Goal: Task Accomplishment & Management: Manage account settings

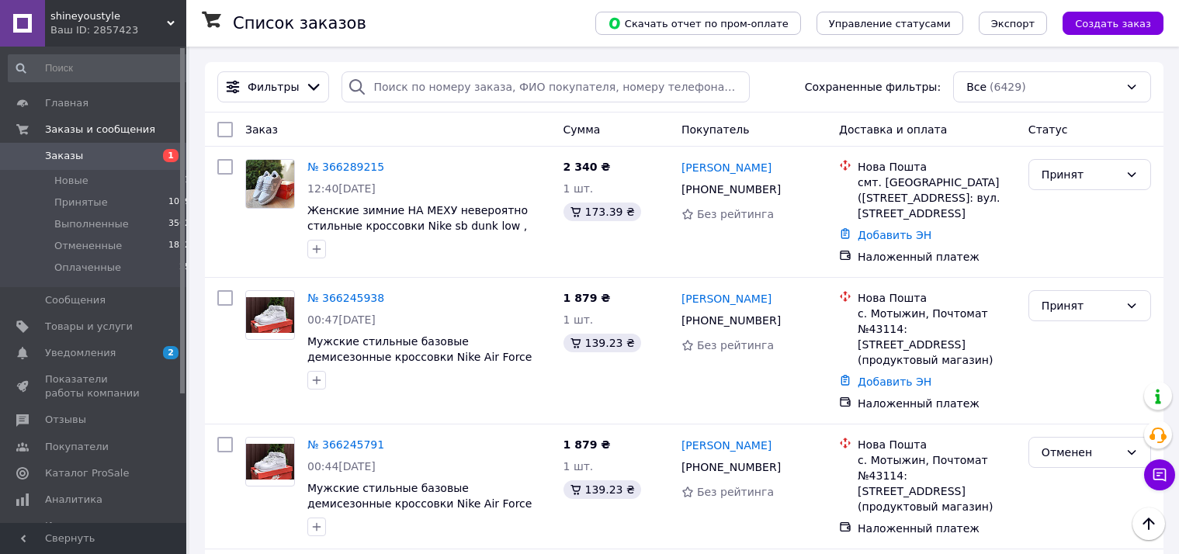
scroll to position [245, 0]
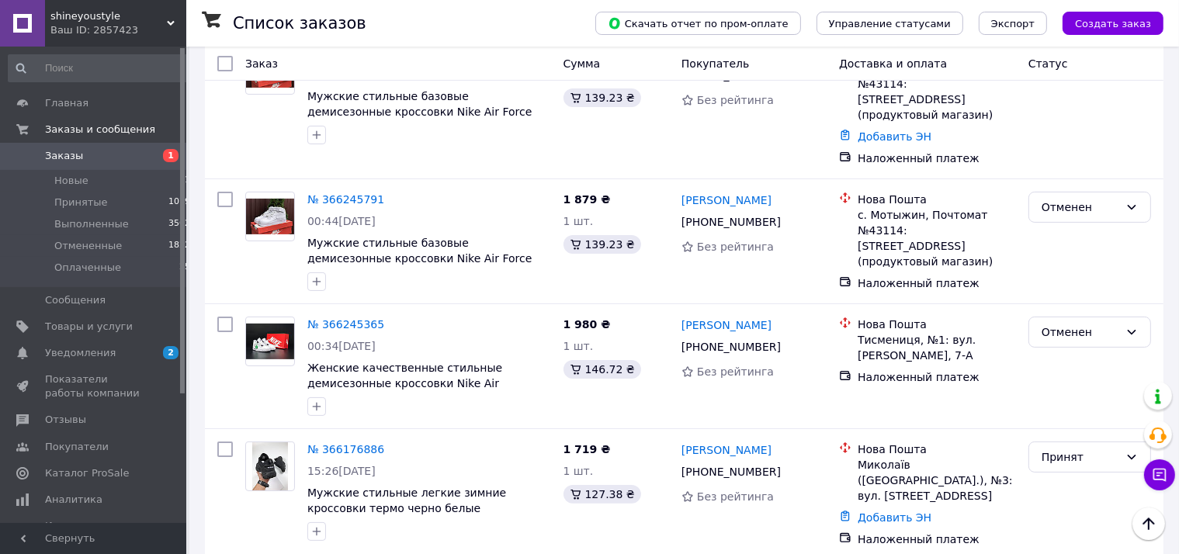
click at [90, 152] on span "Заказы" at bounding box center [94, 156] width 99 height 14
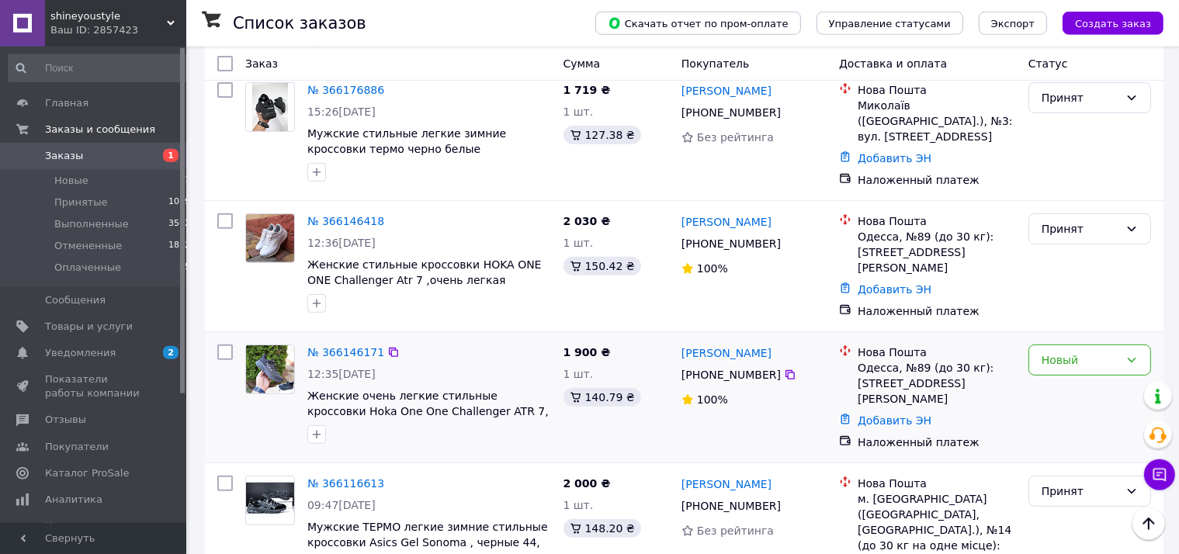
scroll to position [544, 0]
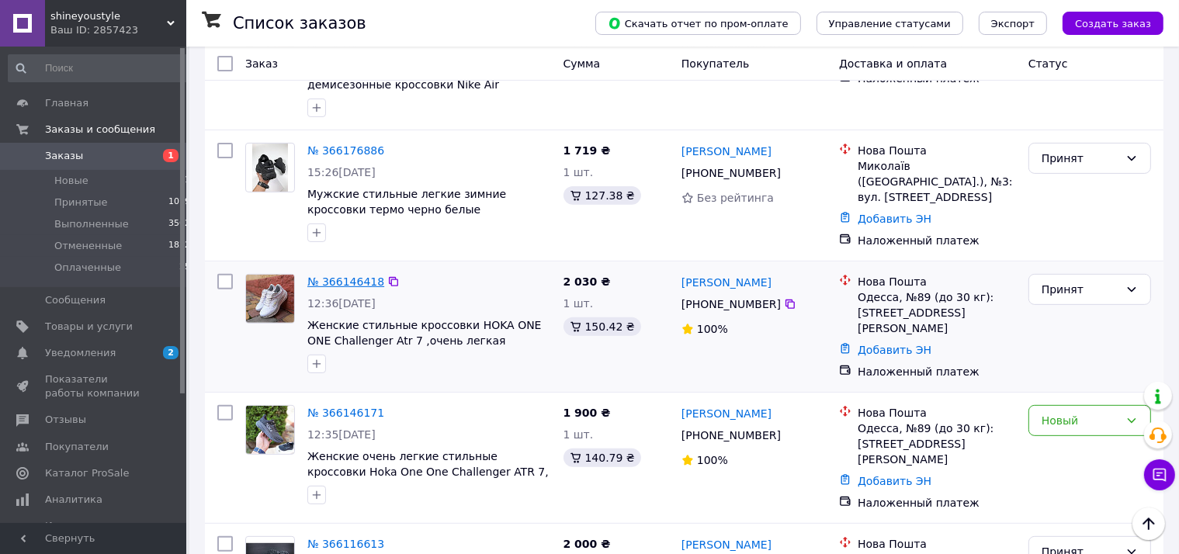
click at [334, 275] on link "№ 366146418" at bounding box center [345, 281] width 77 height 12
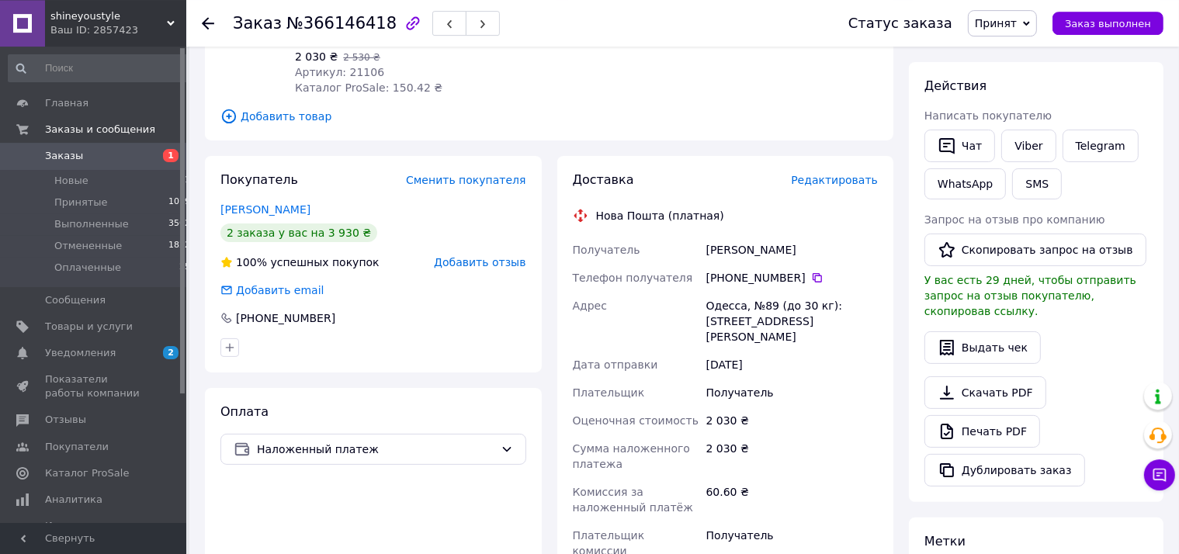
scroll to position [245, 0]
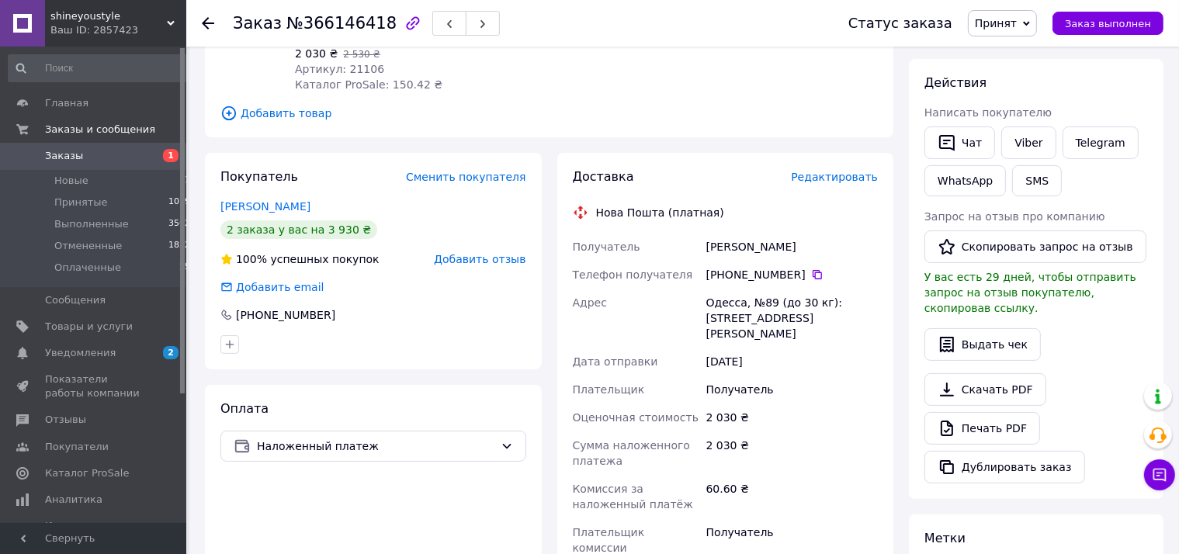
click at [760, 275] on div "[PHONE_NUMBER]" at bounding box center [791, 275] width 171 height 16
click at [759, 274] on div "[PHONE_NUMBER]" at bounding box center [791, 275] width 171 height 16
copy div "[PHONE_NUMBER]"
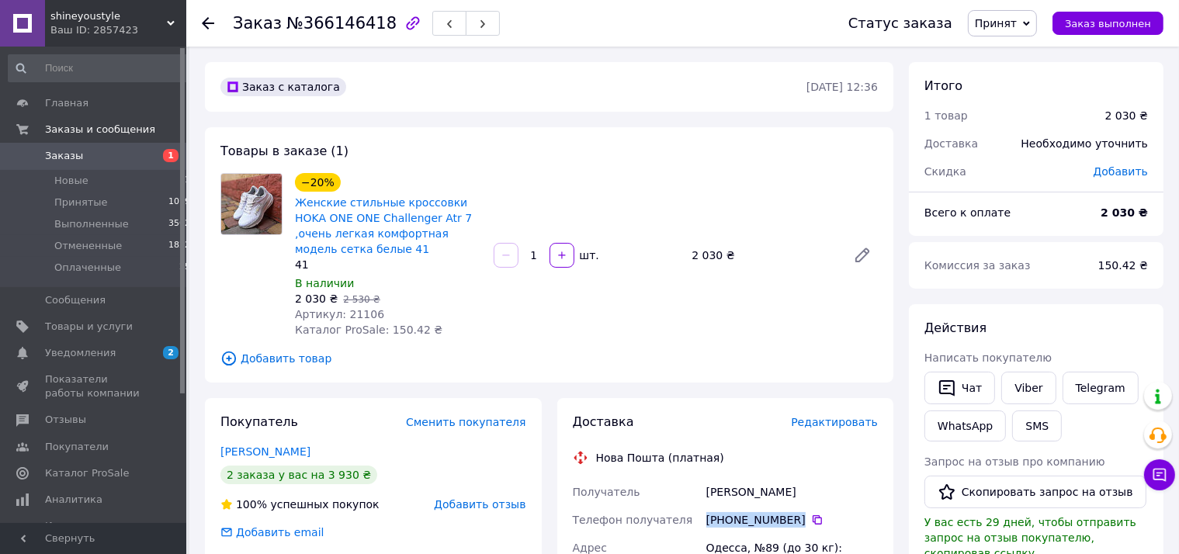
click at [140, 154] on span "Заказы" at bounding box center [94, 156] width 99 height 14
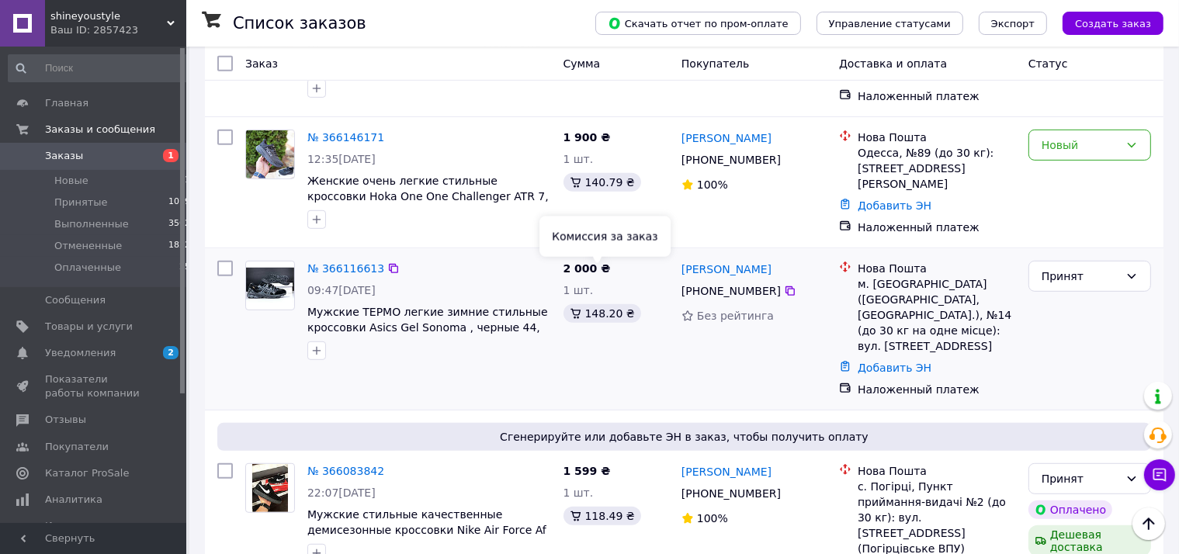
scroll to position [655, 0]
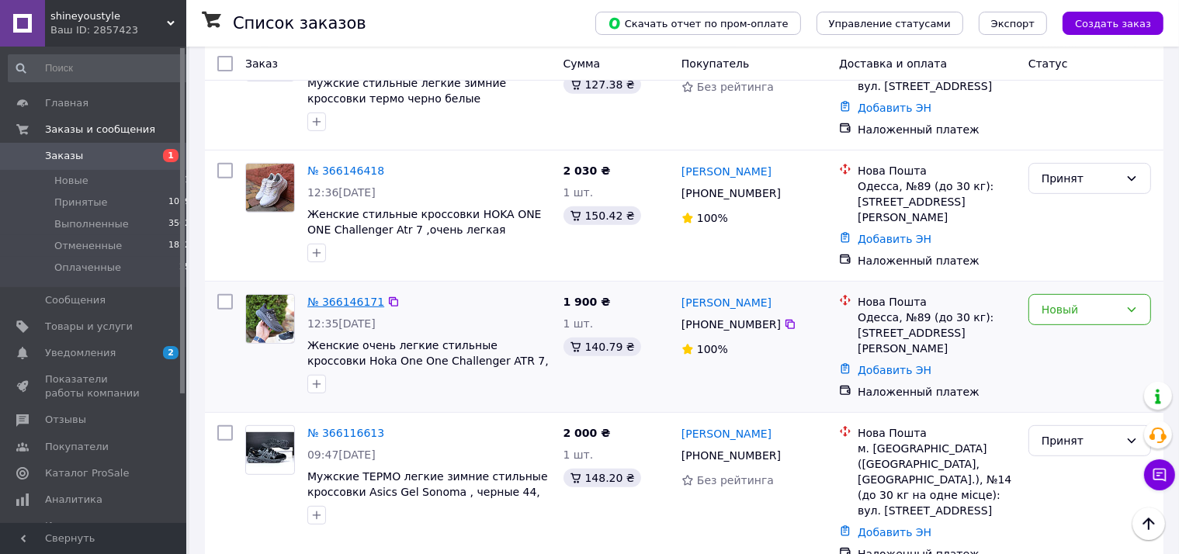
click at [334, 296] on link "№ 366146171" at bounding box center [345, 302] width 77 height 12
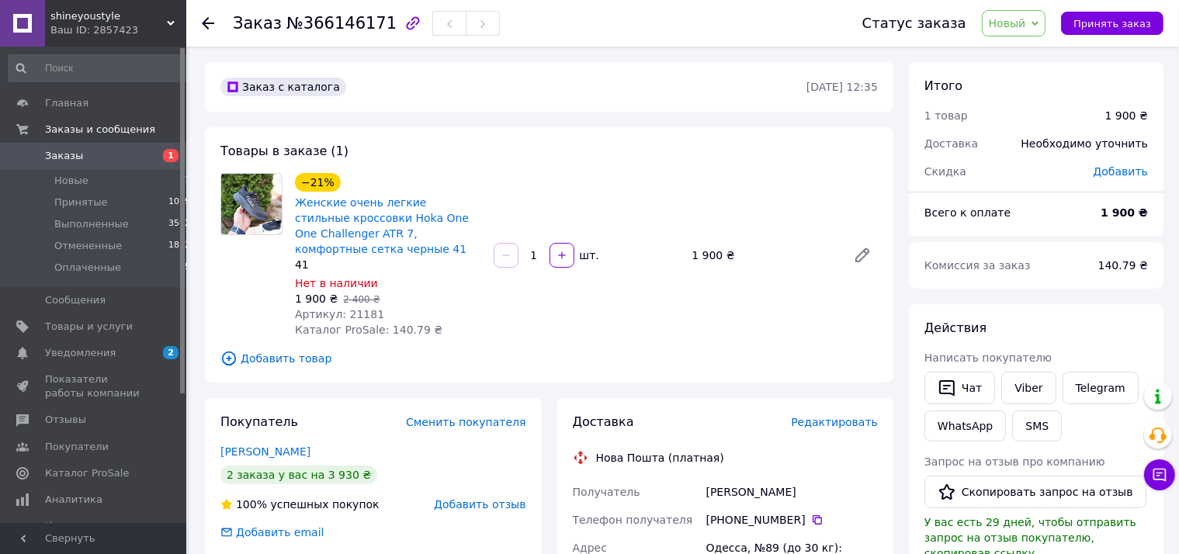
click at [133, 150] on span "Заказы" at bounding box center [94, 156] width 99 height 14
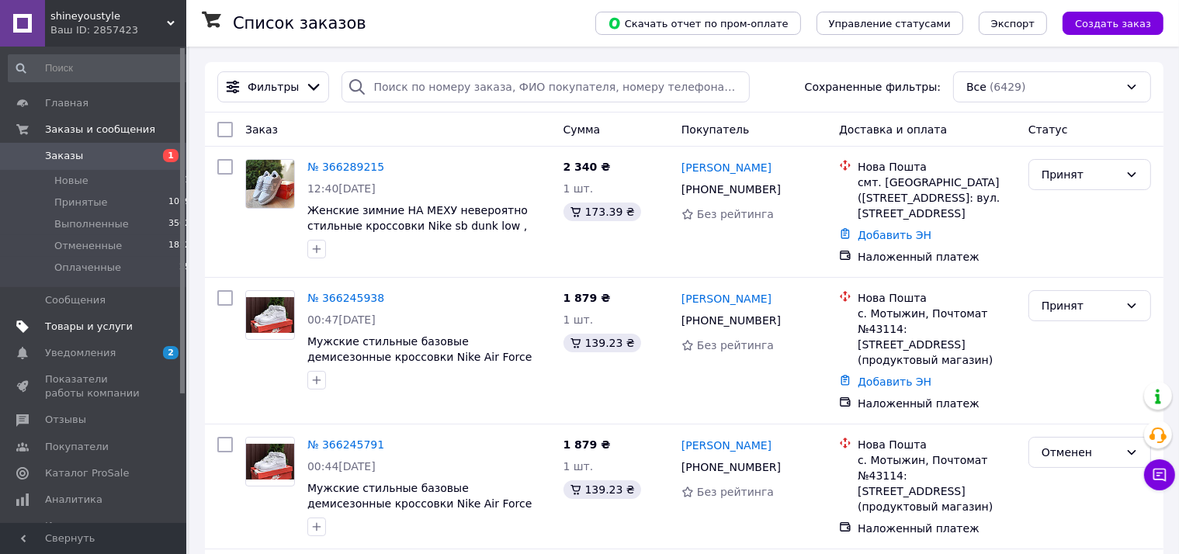
click at [126, 338] on link "Товары и услуги" at bounding box center [99, 326] width 199 height 26
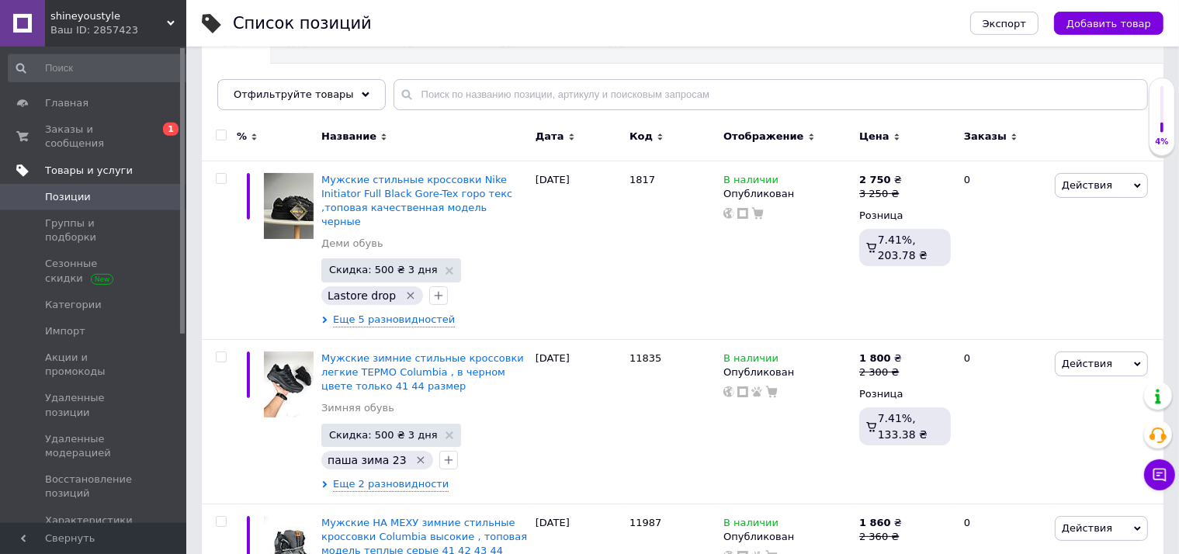
scroll to position [164, 0]
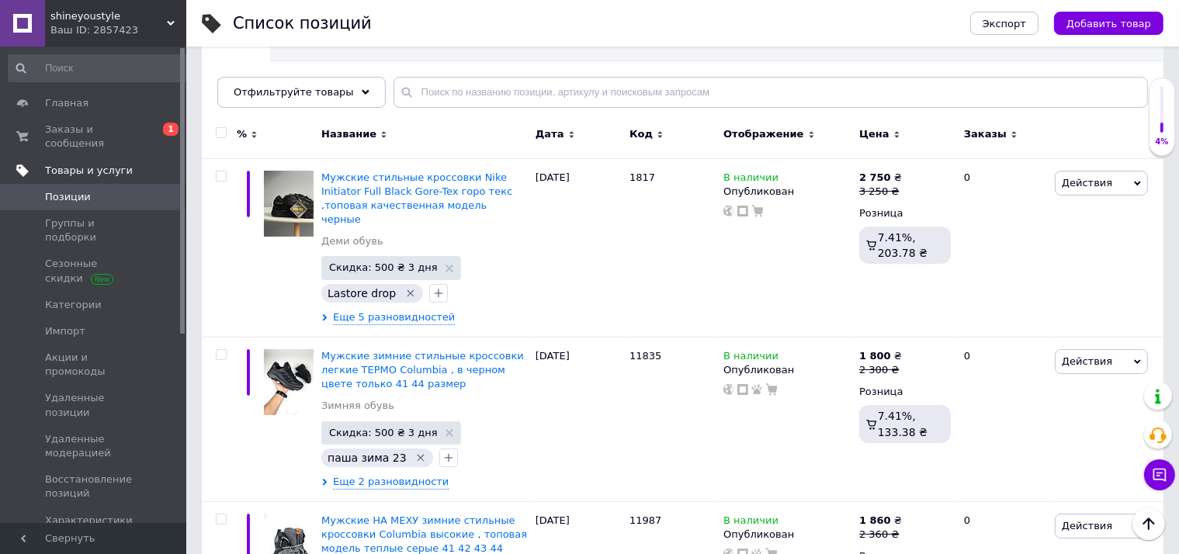
click at [137, 157] on link "Товары и услуги" at bounding box center [99, 170] width 199 height 26
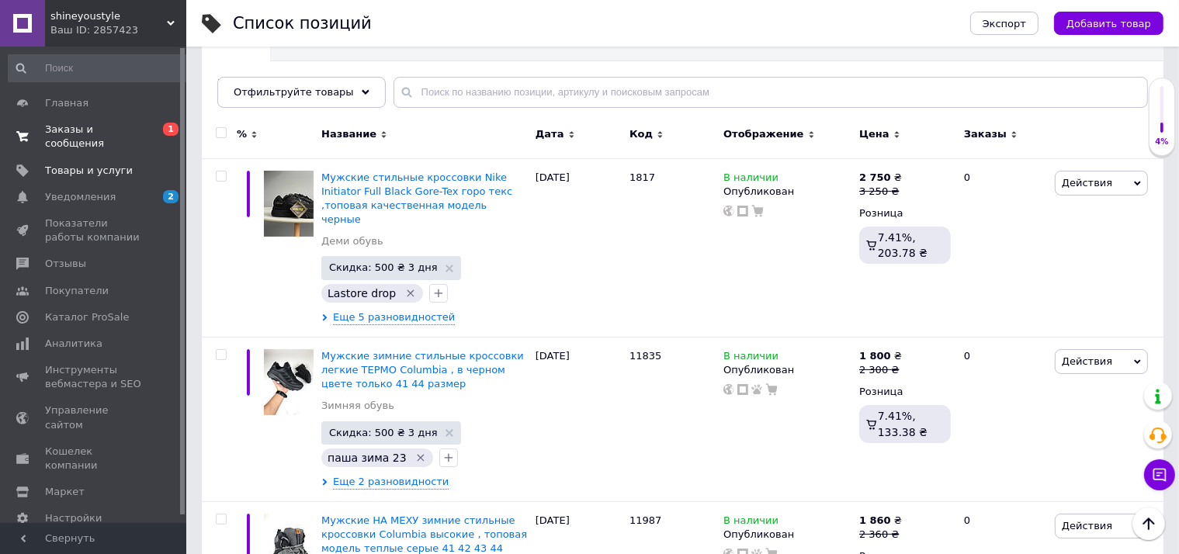
click at [144, 134] on span "0 1" at bounding box center [165, 137] width 43 height 28
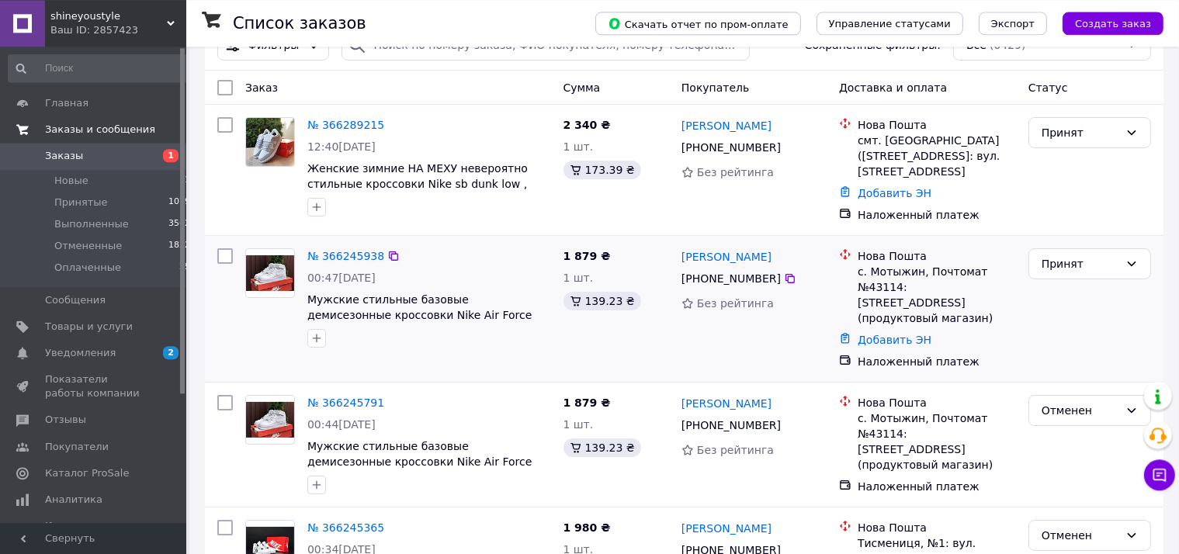
scroll to position [81, 0]
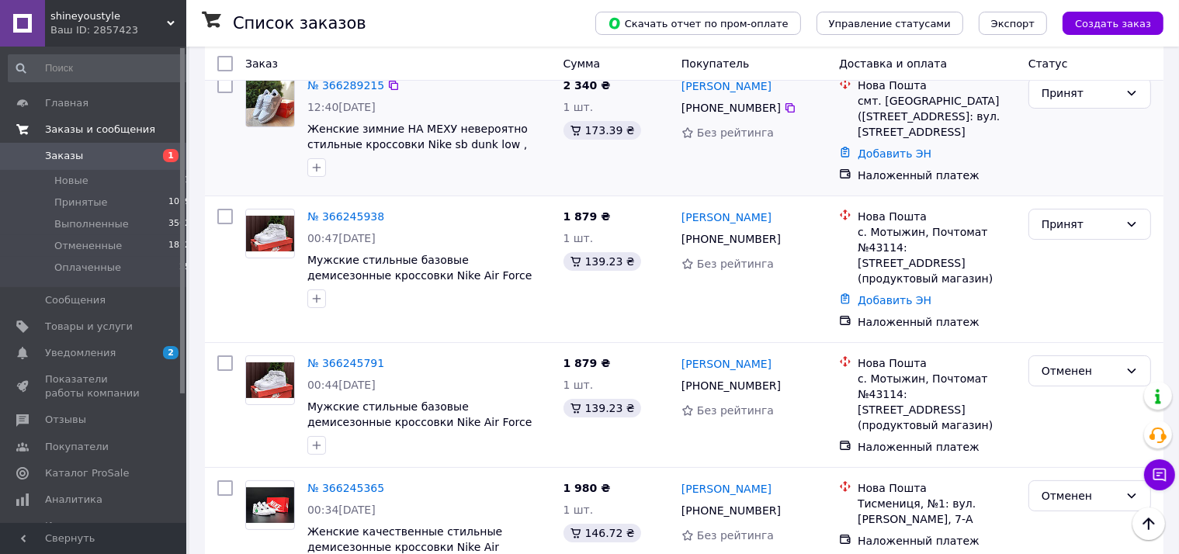
click at [905, 147] on div "Добавить ЭН" at bounding box center [936, 154] width 164 height 22
click at [905, 147] on link "Добавить ЭН" at bounding box center [894, 153] width 74 height 12
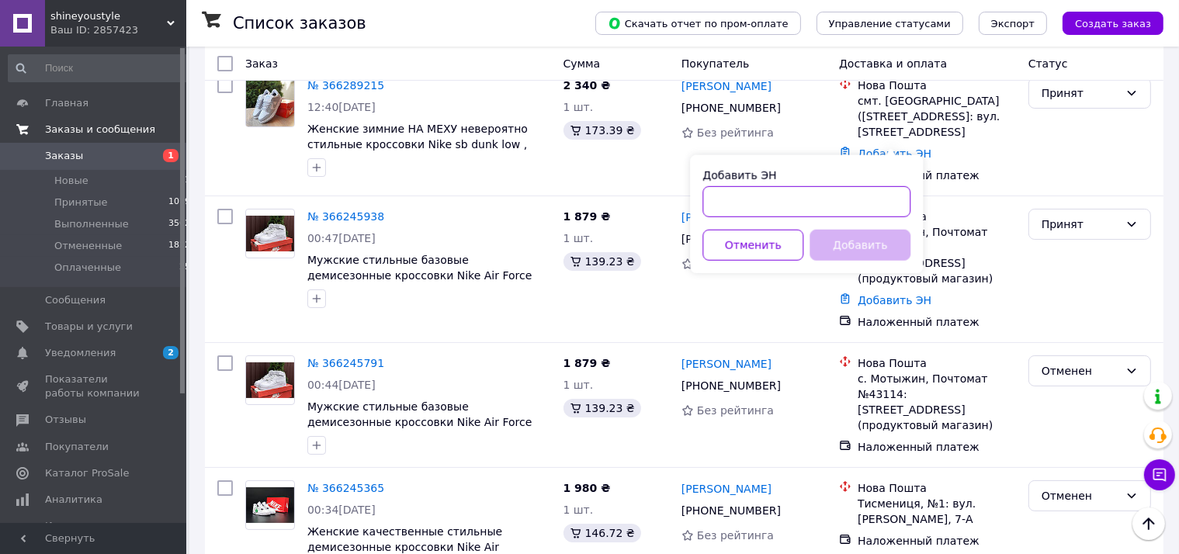
paste input "20451269114245"
type input "20451269114245"
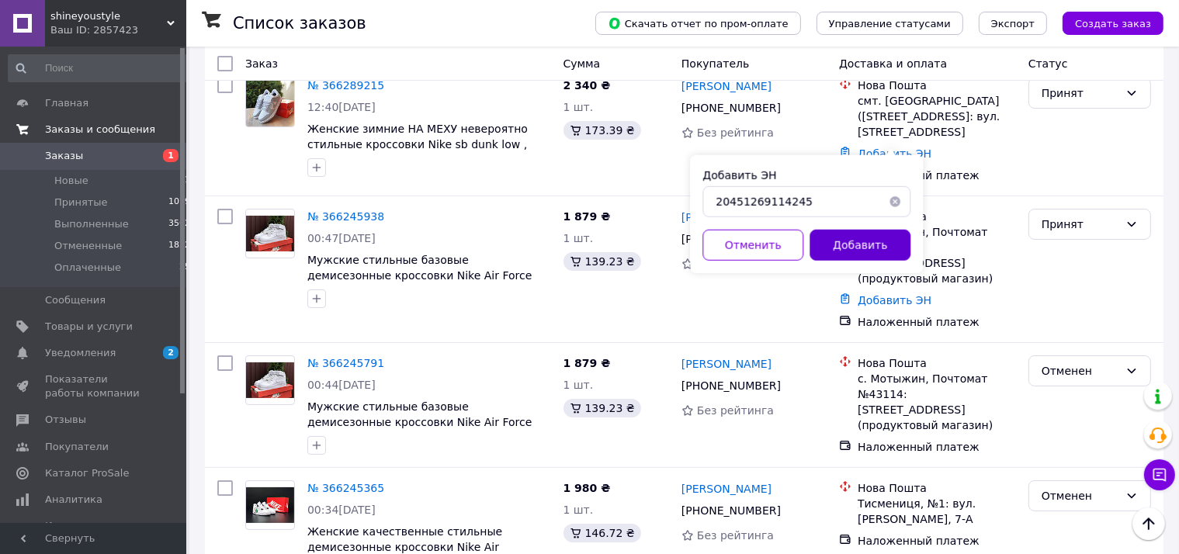
click at [855, 244] on button "Добавить" at bounding box center [859, 245] width 101 height 31
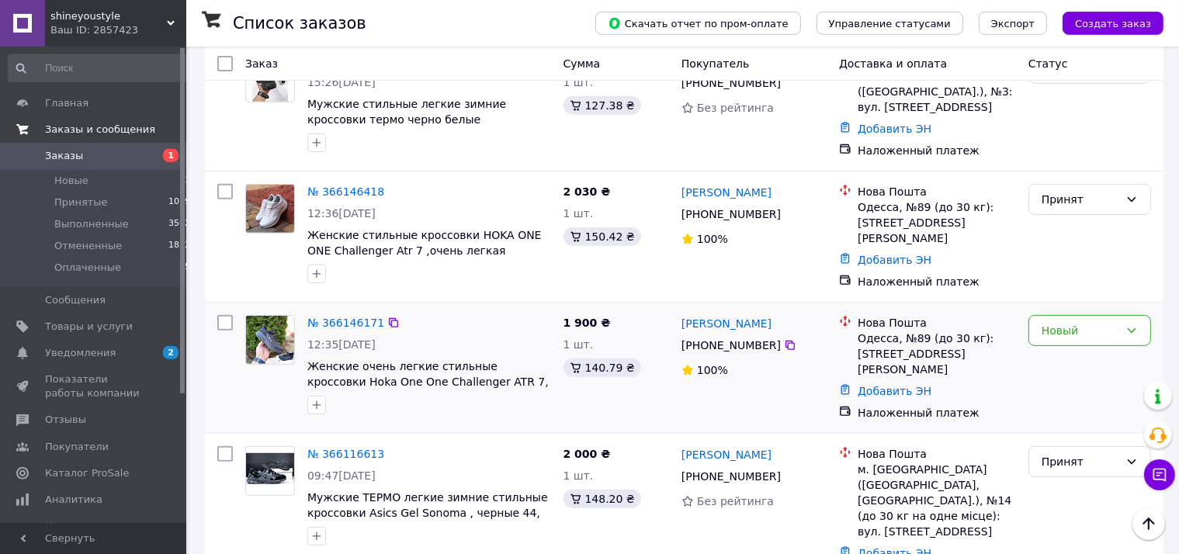
scroll to position [692, 0]
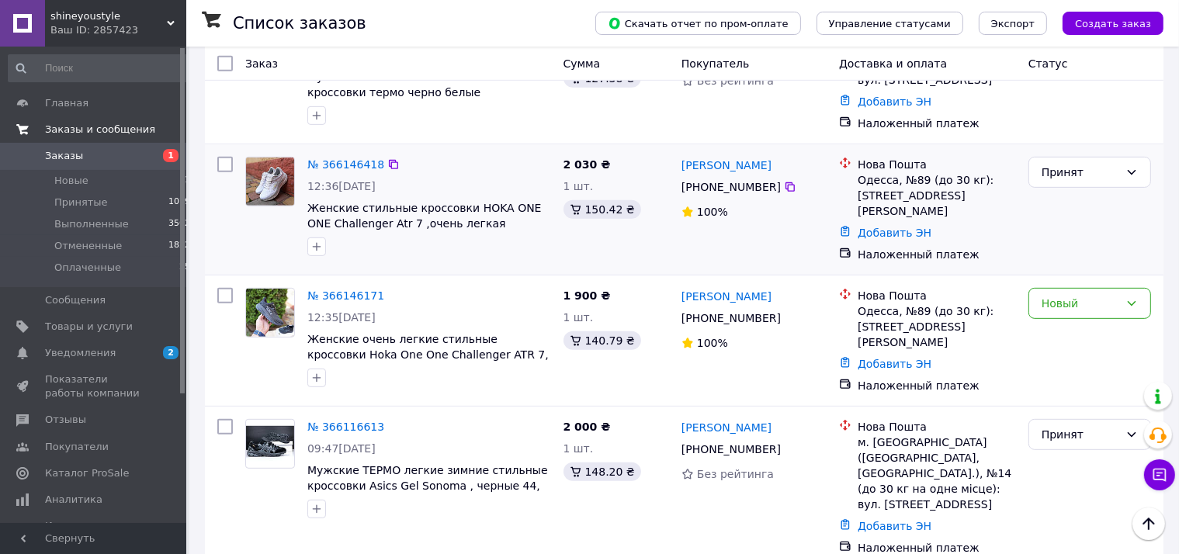
click at [897, 222] on div "Добавить ЭН" at bounding box center [936, 233] width 164 height 22
click at [897, 227] on link "Добавить ЭН" at bounding box center [894, 233] width 74 height 12
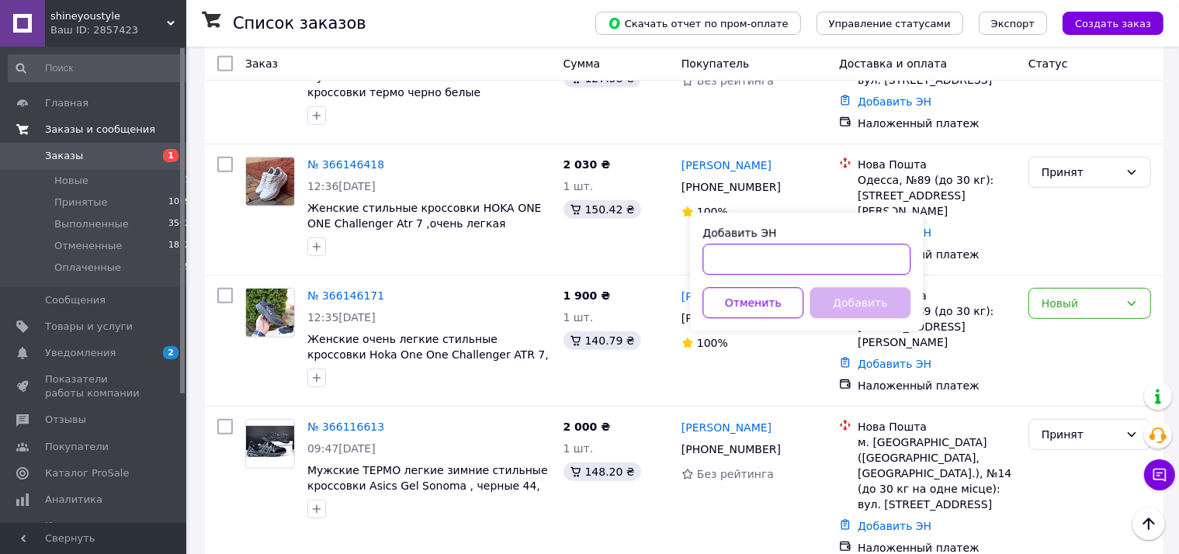
paste input "20451268896154"
type input "20451268896154"
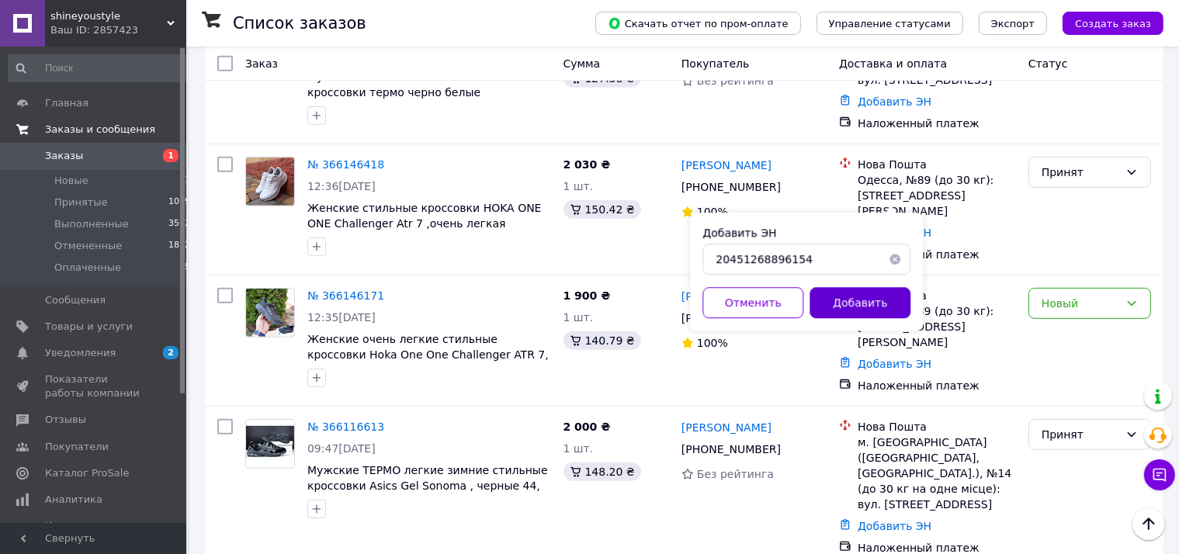
click at [838, 309] on button "Добавить" at bounding box center [859, 302] width 101 height 31
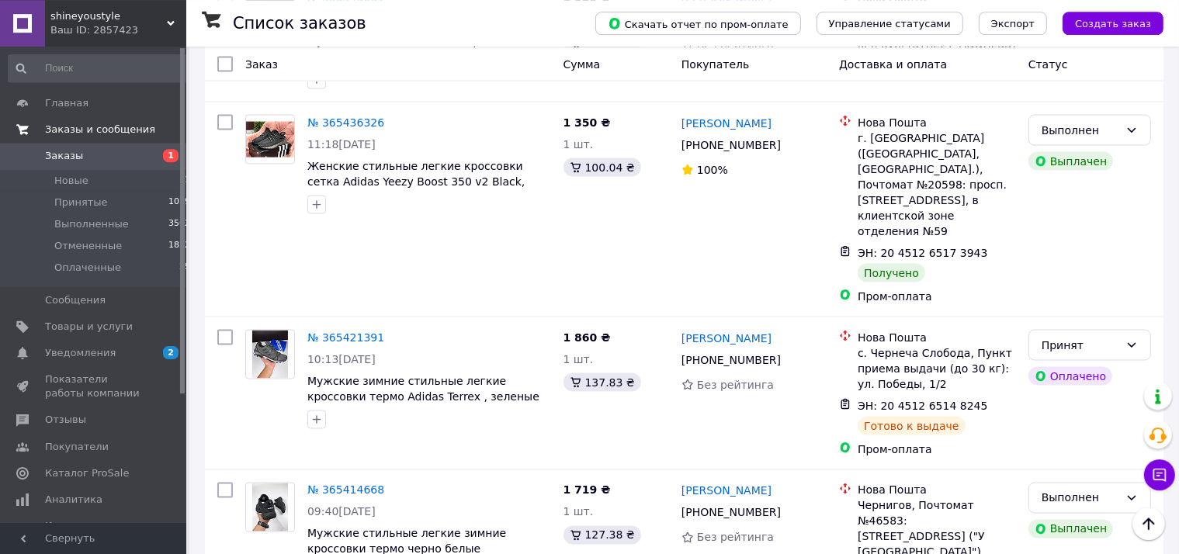
scroll to position [2502, 0]
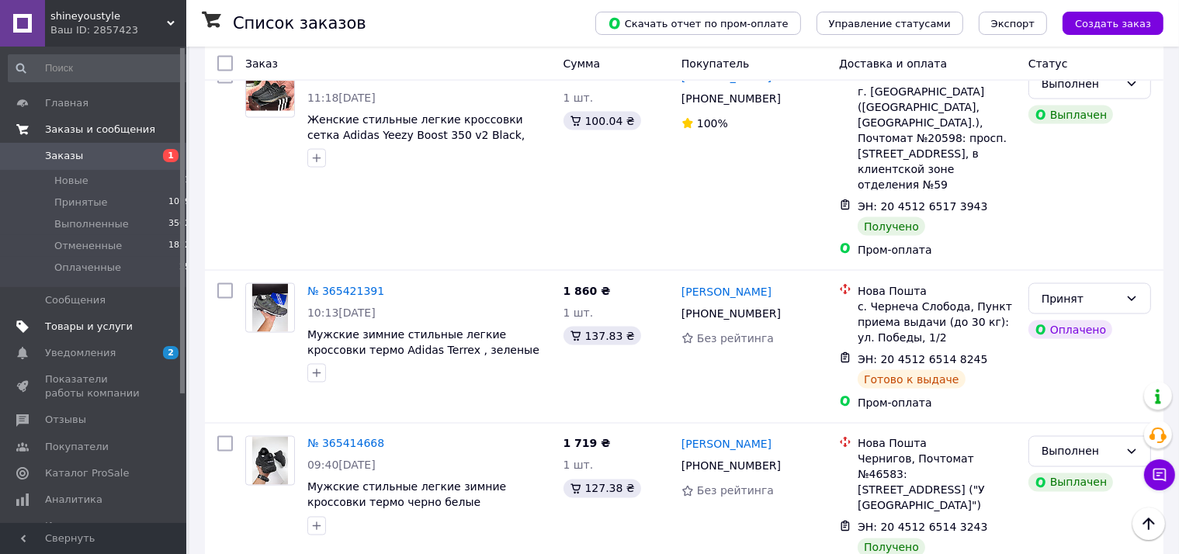
click at [113, 316] on link "Товары и услуги" at bounding box center [99, 326] width 199 height 26
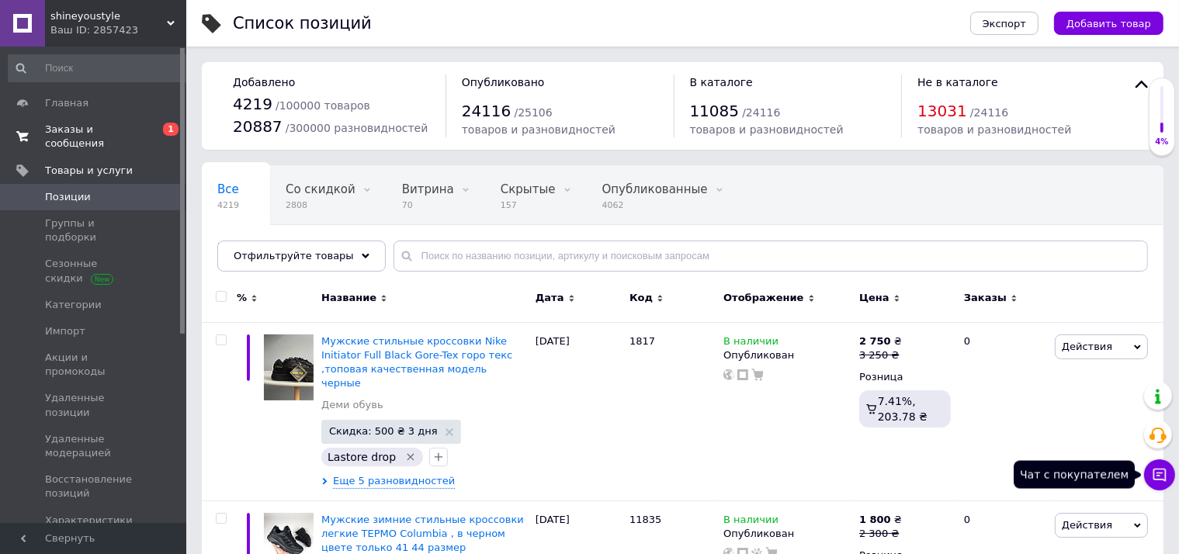
click at [1168, 476] on button "Чат с покупателем" at bounding box center [1159, 474] width 31 height 31
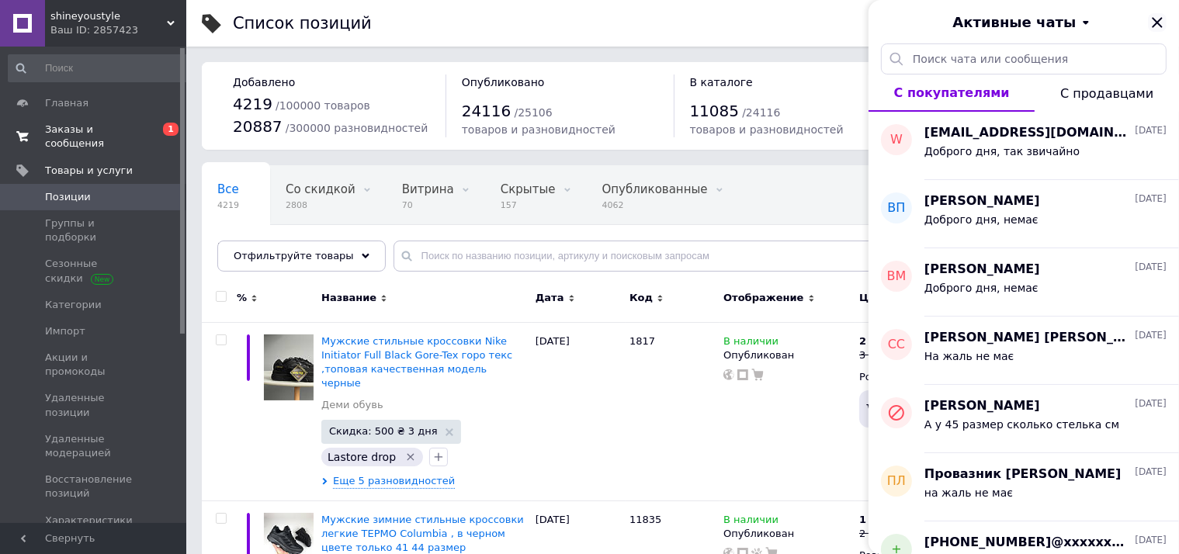
click at [1162, 20] on icon "Закрыть" at bounding box center [1156, 22] width 19 height 19
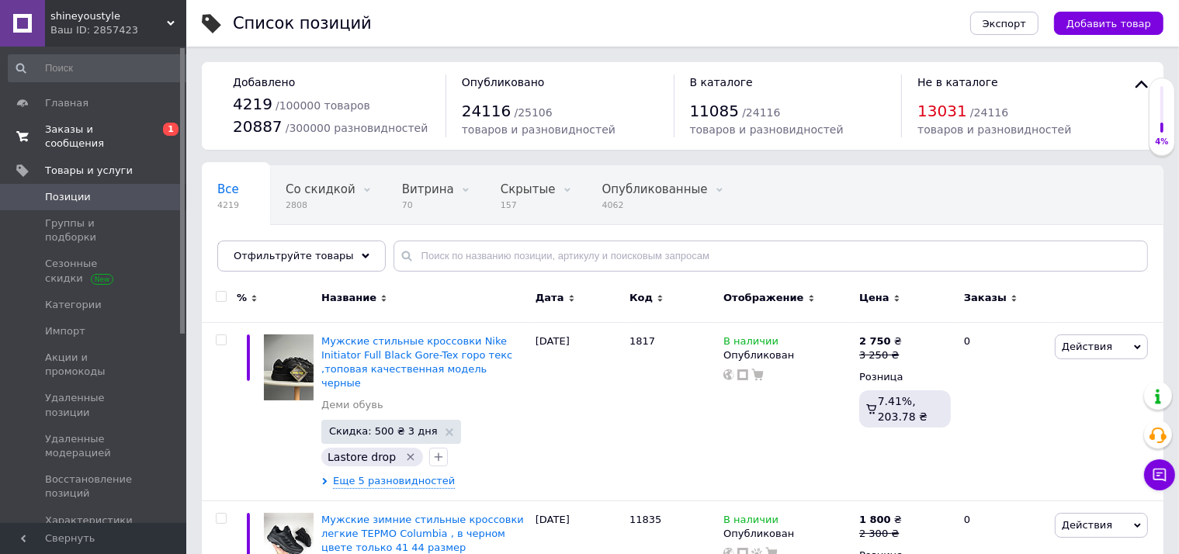
click at [122, 129] on span "Заказы и сообщения" at bounding box center [94, 137] width 99 height 28
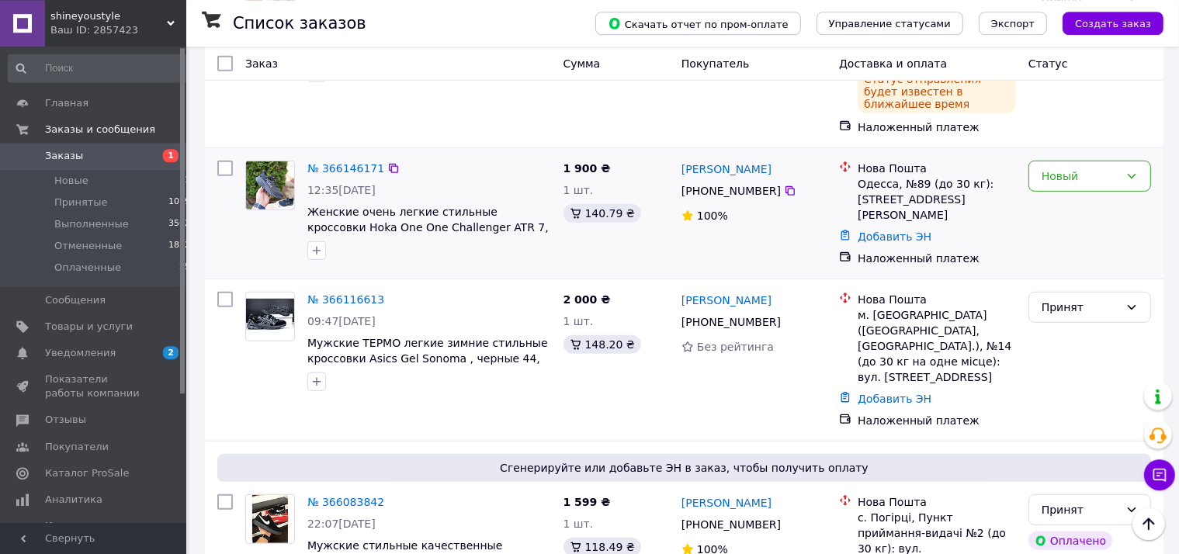
scroll to position [901, 0]
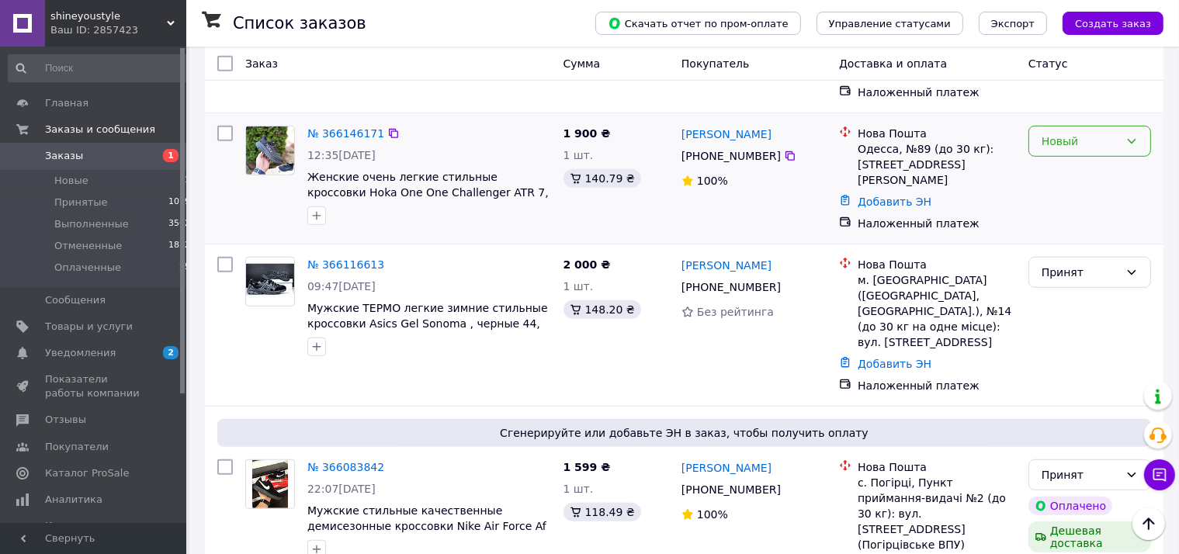
click at [1055, 126] on div "Новый" at bounding box center [1089, 141] width 123 height 31
click at [1057, 191] on li "Отменен" at bounding box center [1089, 193] width 121 height 28
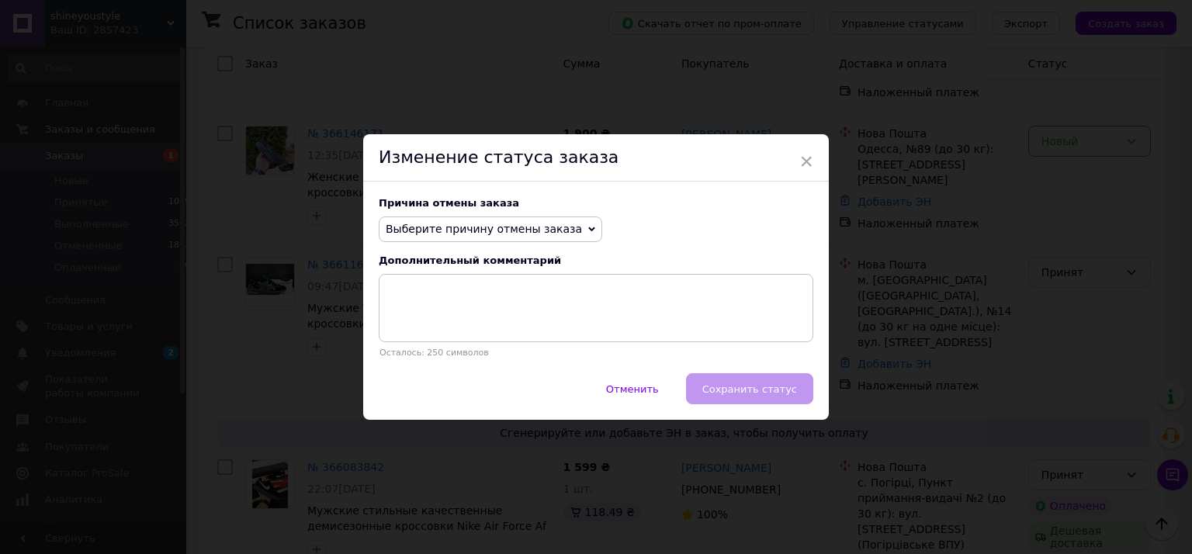
click at [526, 230] on span "Выберите причину отмены заказа" at bounding box center [484, 229] width 196 height 12
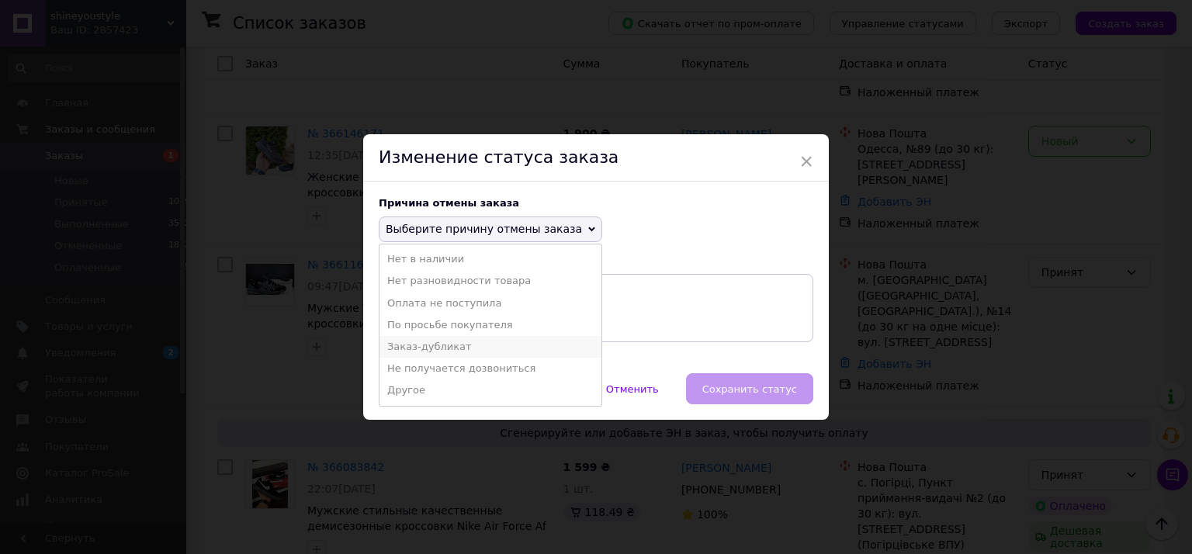
click at [455, 345] on li "Заказ-дубликат" at bounding box center [490, 347] width 222 height 22
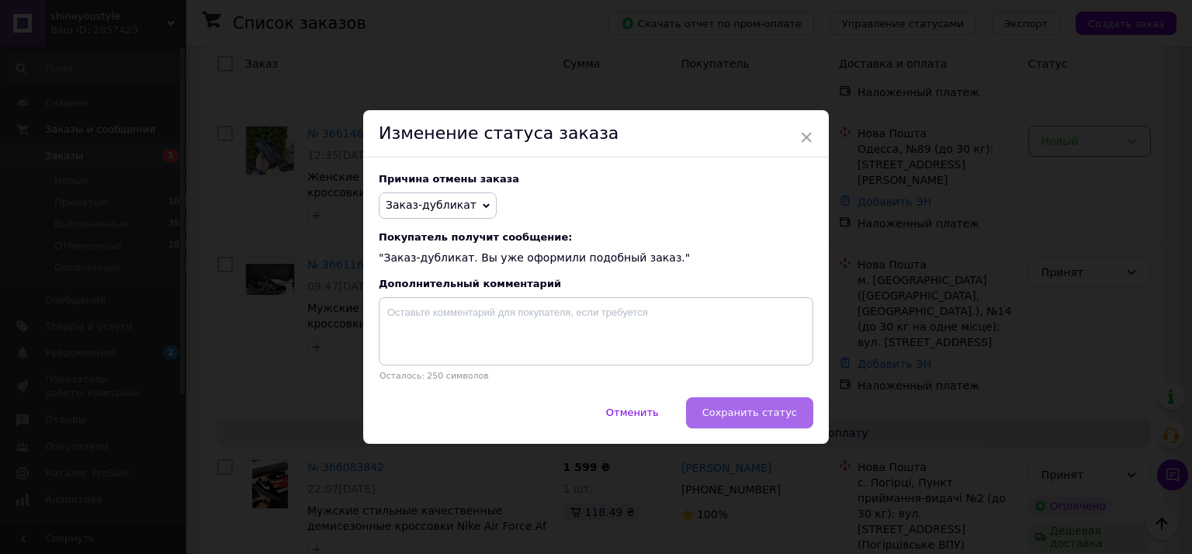
click at [780, 418] on span "Сохранить статус" at bounding box center [749, 413] width 95 height 12
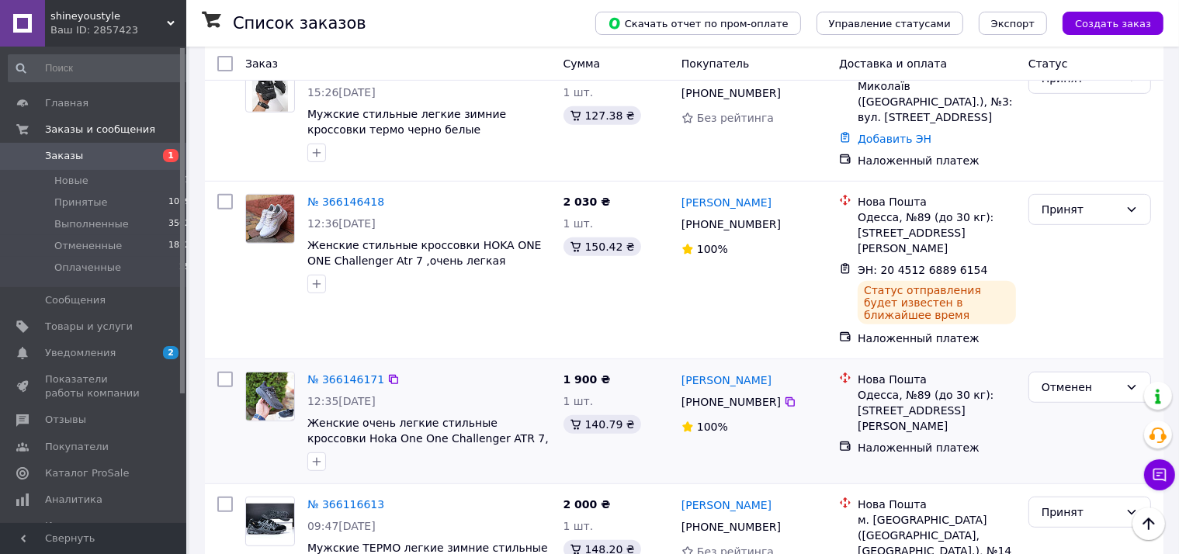
scroll to position [378, 0]
